Goal: Transaction & Acquisition: Purchase product/service

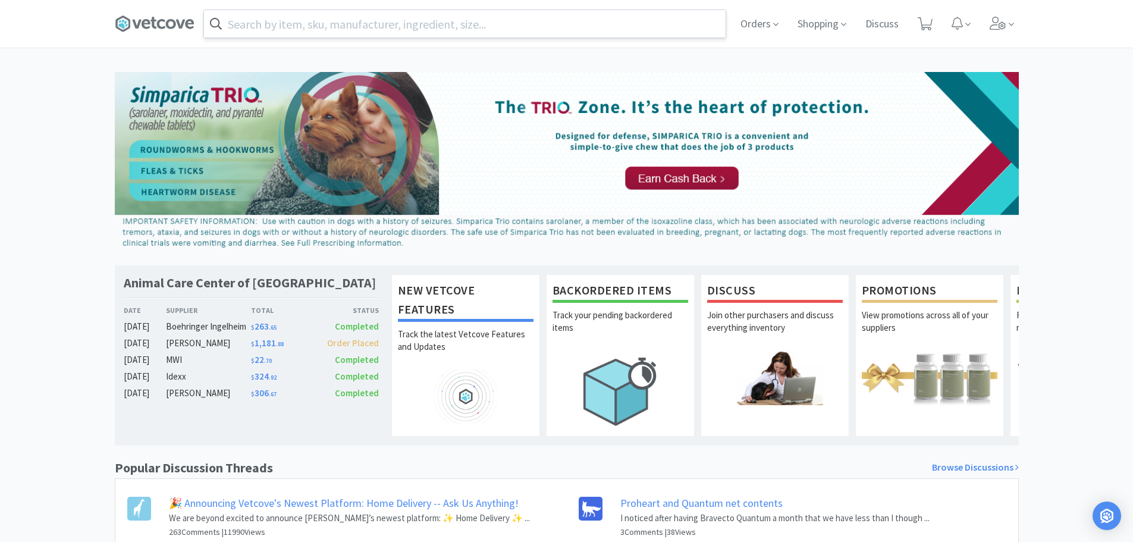
click at [300, 27] on input "text" at bounding box center [464, 23] width 521 height 27
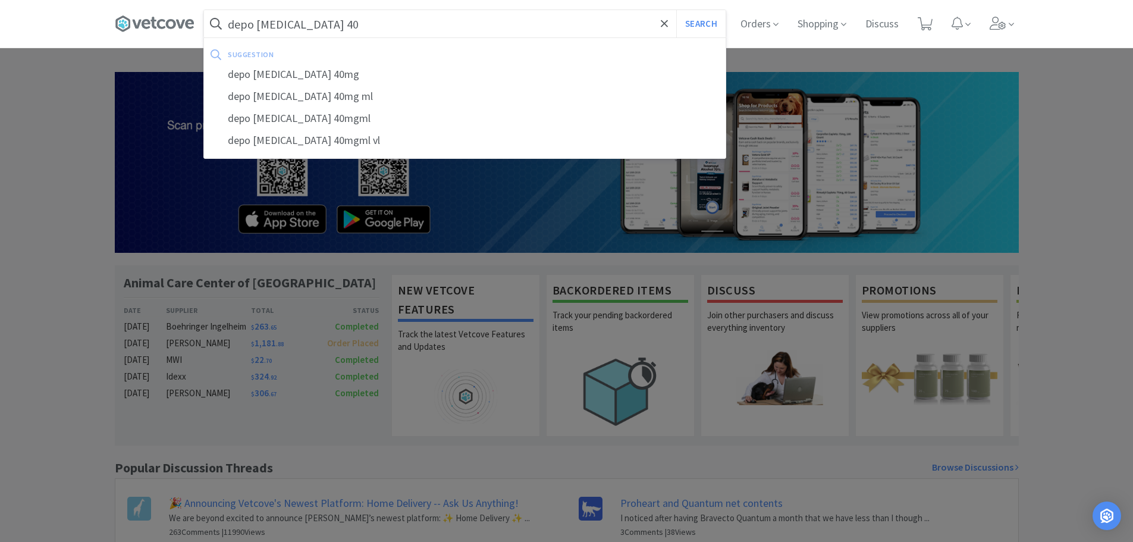
type input "depo [MEDICAL_DATA] 40"
click at [676, 10] on button "Search" at bounding box center [700, 23] width 49 height 27
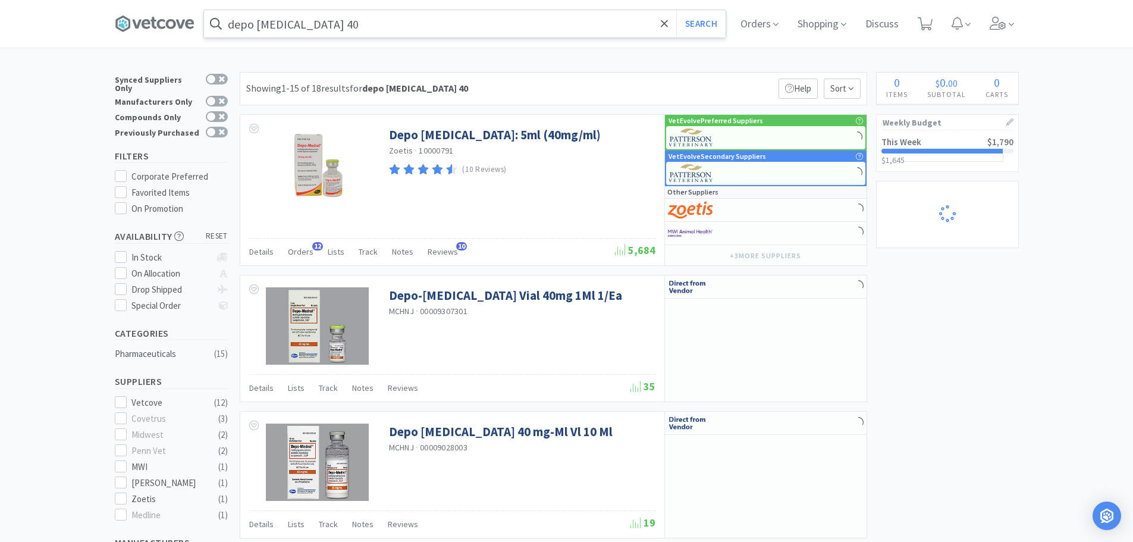
select select "1"
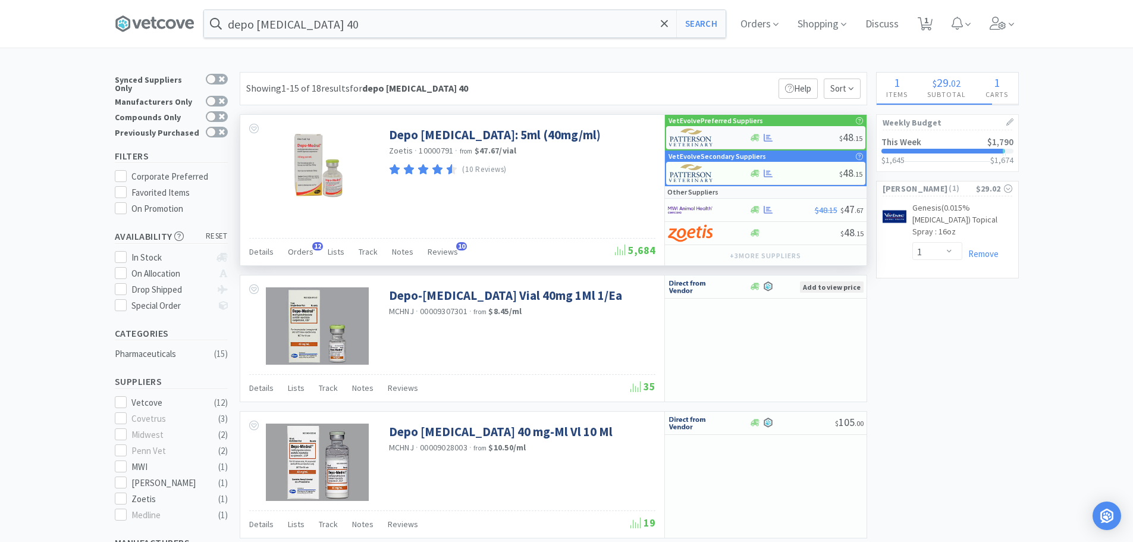
click at [795, 130] on div "$ 48 . 15" at bounding box center [765, 137] width 199 height 23
select select "1"
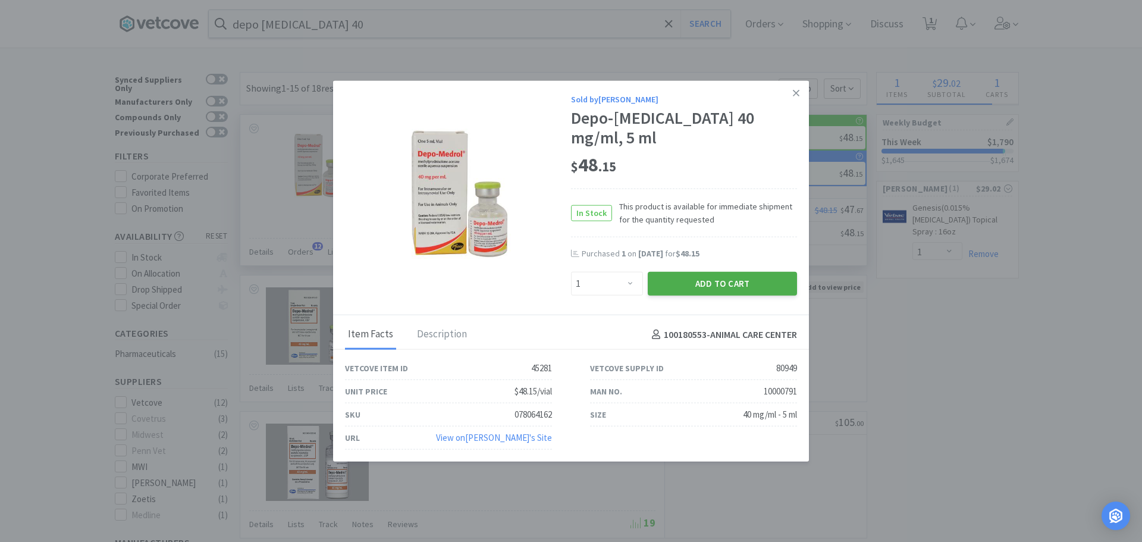
click at [696, 283] on button "Add to Cart" at bounding box center [722, 284] width 149 height 24
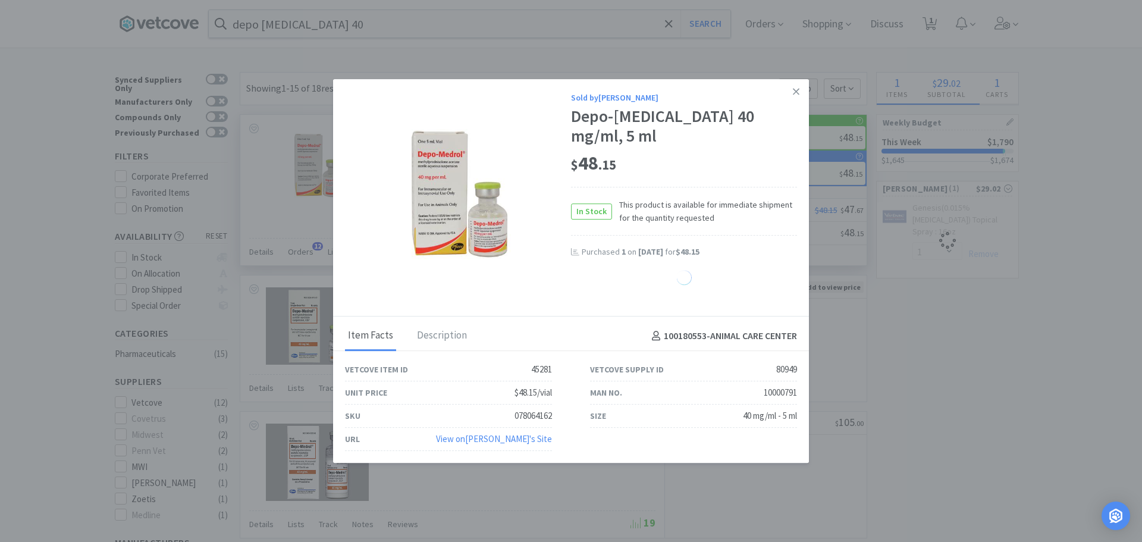
select select "1"
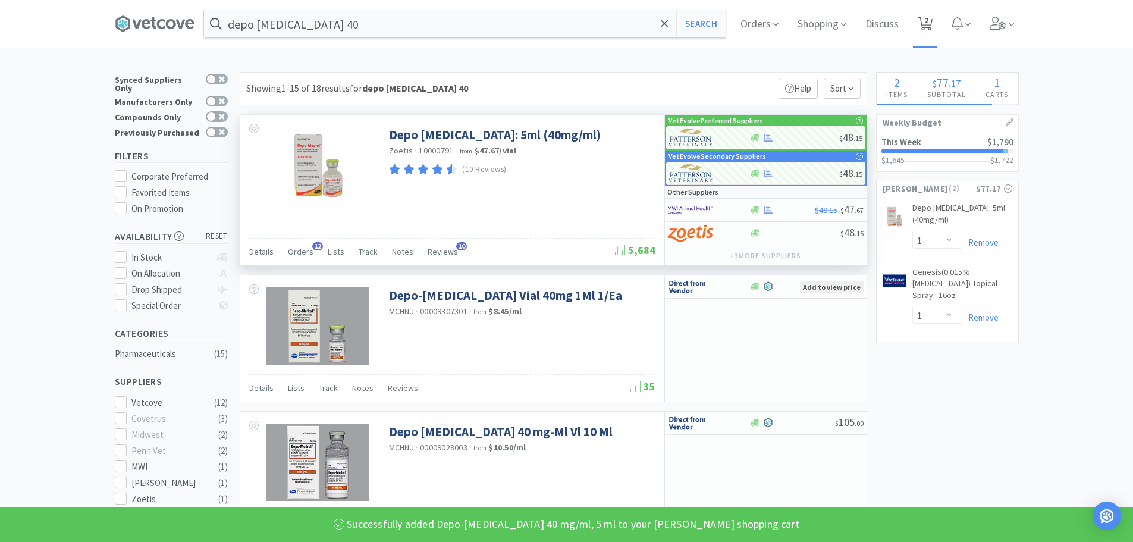
click at [928, 22] on span "2" at bounding box center [926, 20] width 4 height 48
select select "1"
